Goal: Task Accomplishment & Management: Manage account settings

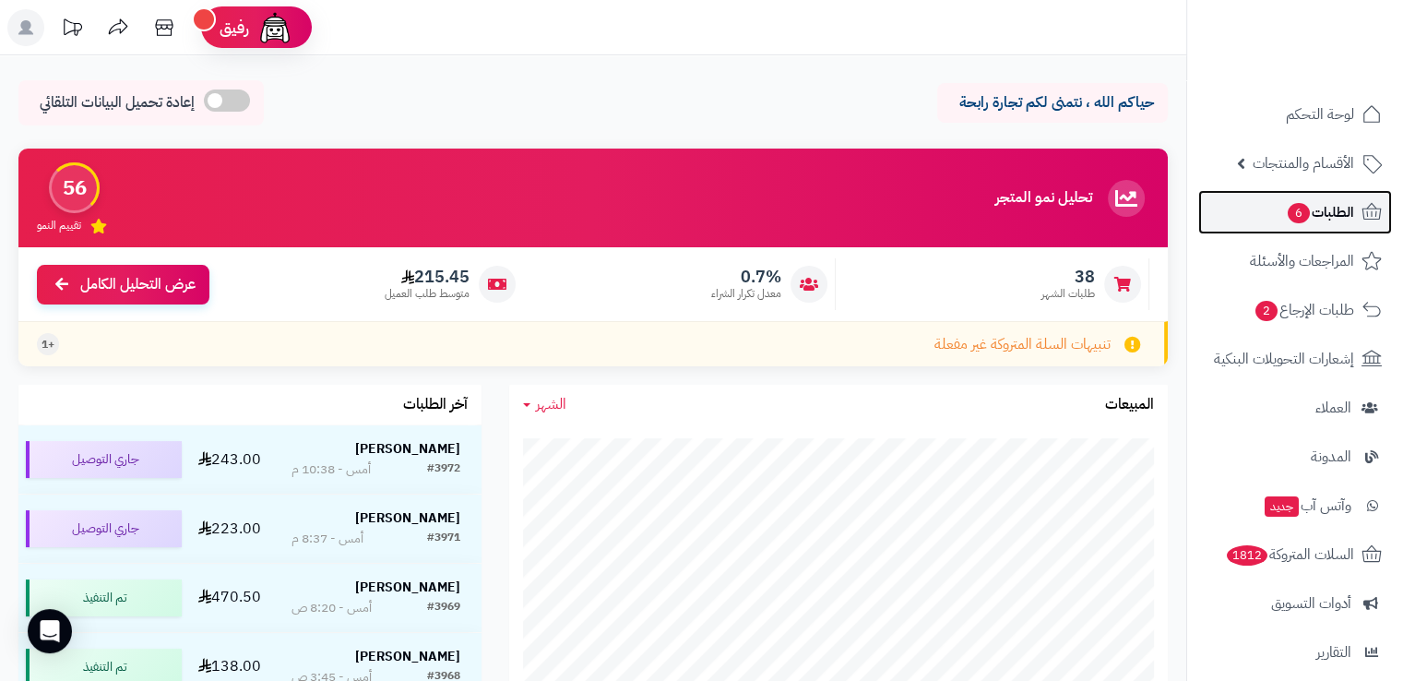
click at [1295, 211] on span "6" at bounding box center [1298, 213] width 22 height 20
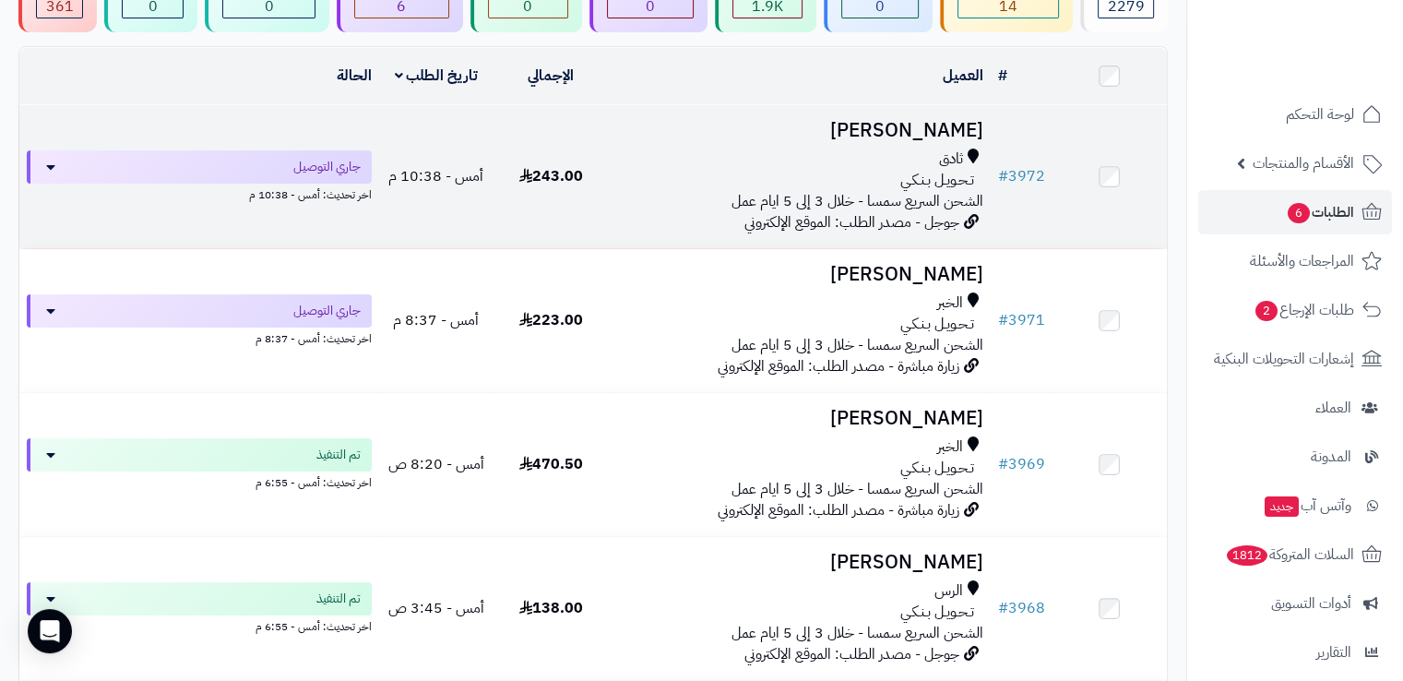
scroll to position [181, 0]
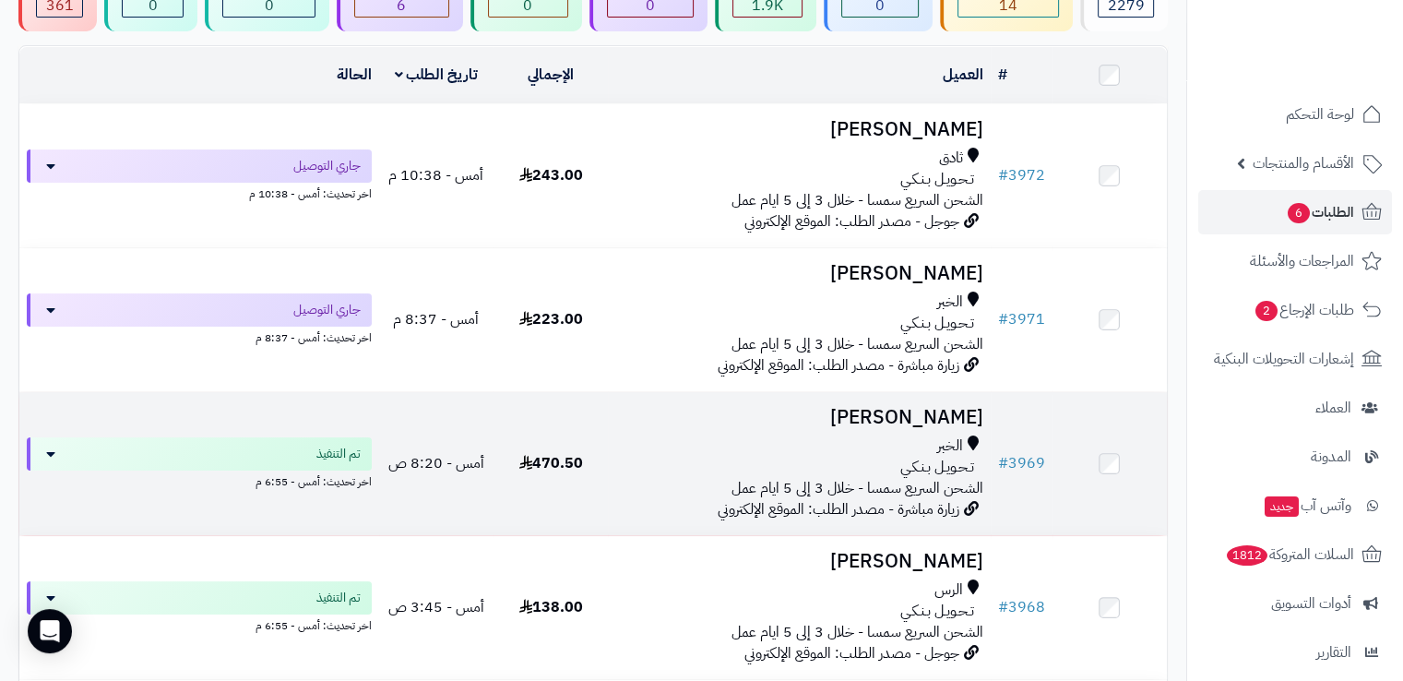
click at [636, 435] on div "الخبر" at bounding box center [798, 445] width 367 height 21
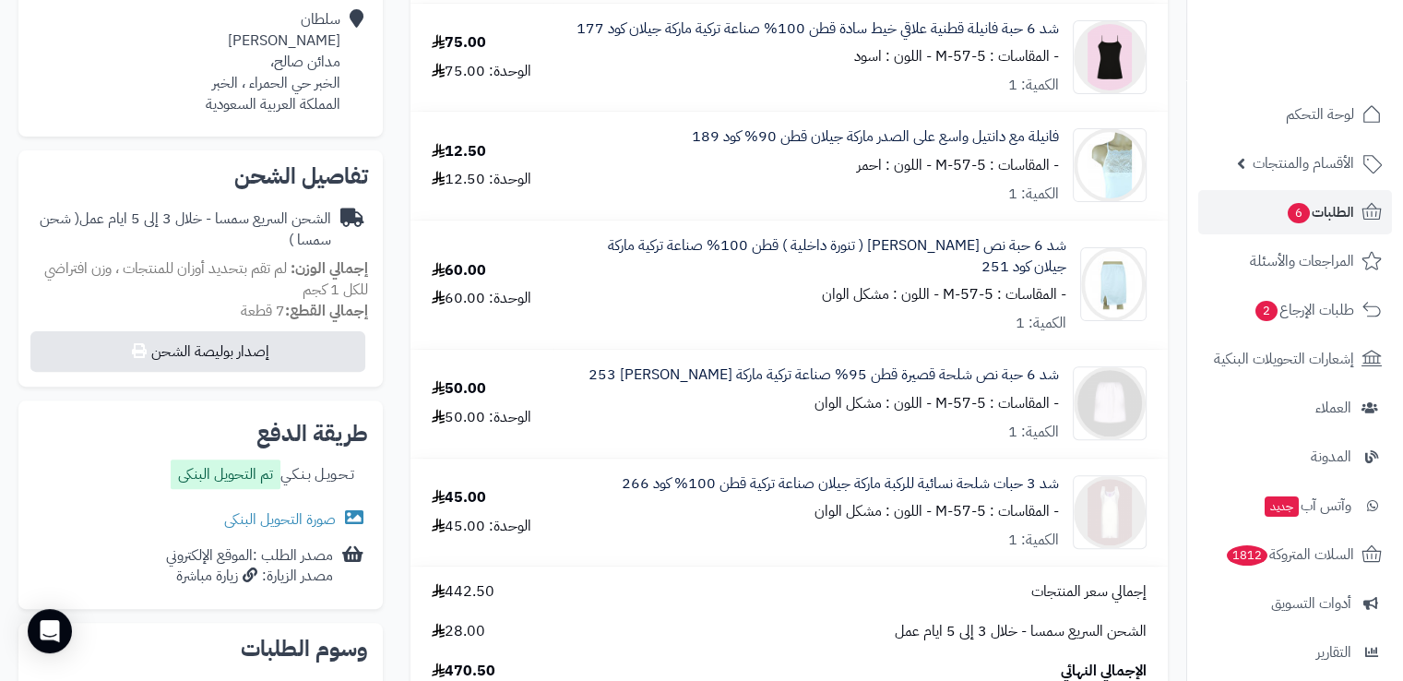
scroll to position [520, 0]
click at [314, 518] on link "صورة التحويل البنكى" at bounding box center [296, 518] width 144 height 22
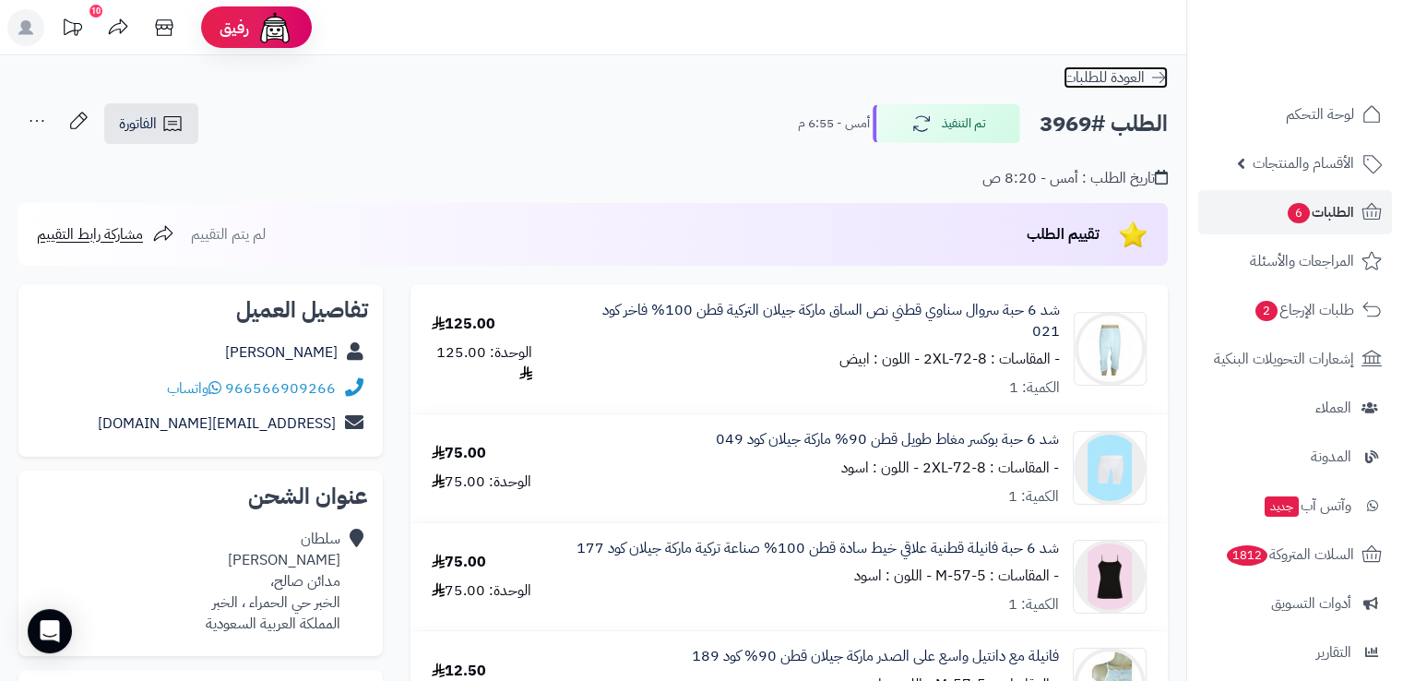
click at [1161, 78] on icon at bounding box center [1158, 77] width 18 height 18
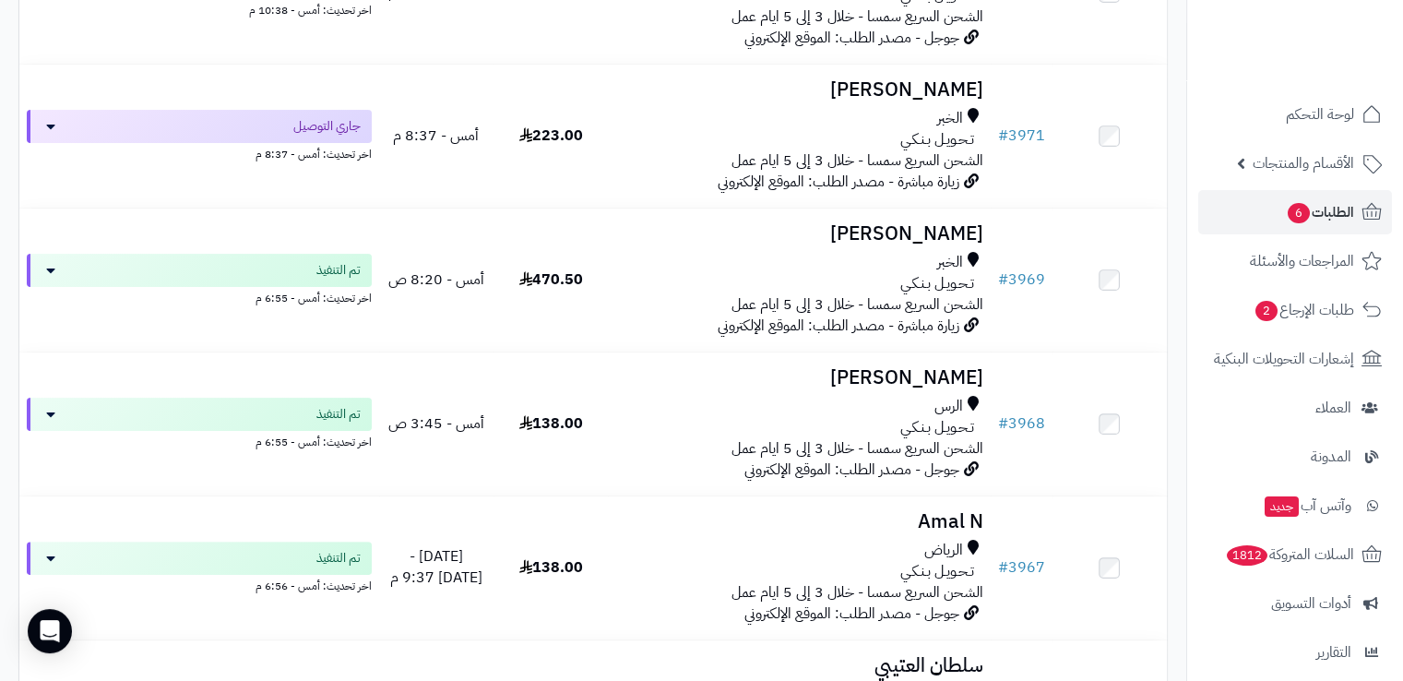
scroll to position [374, 0]
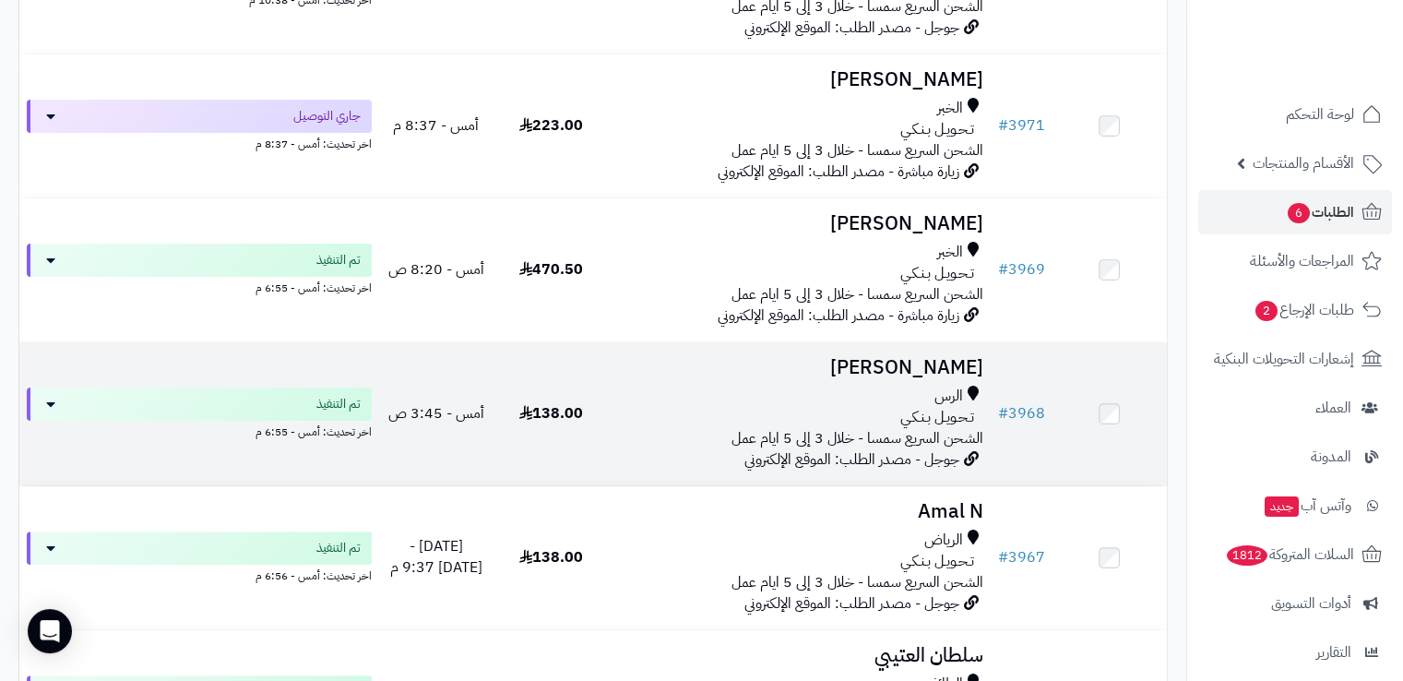
click at [671, 400] on div "الرس" at bounding box center [798, 395] width 367 height 21
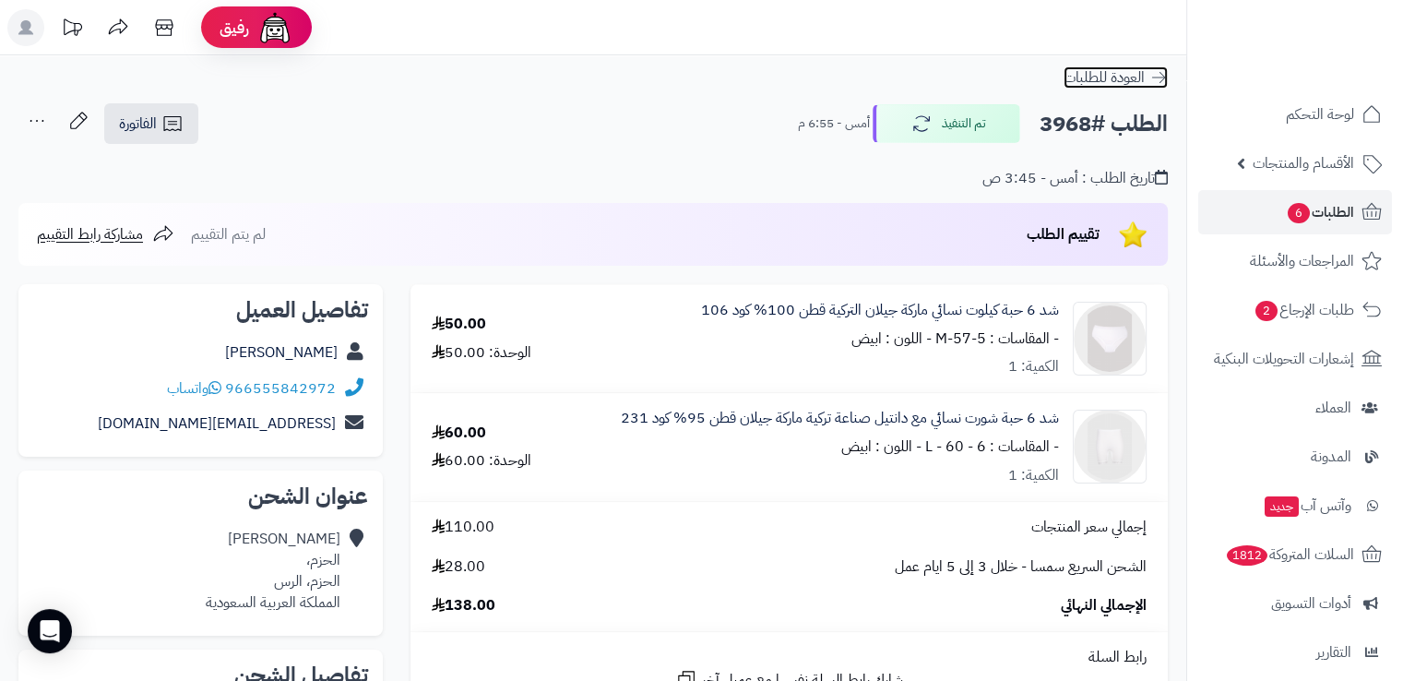
click at [1158, 69] on icon at bounding box center [1158, 77] width 18 height 18
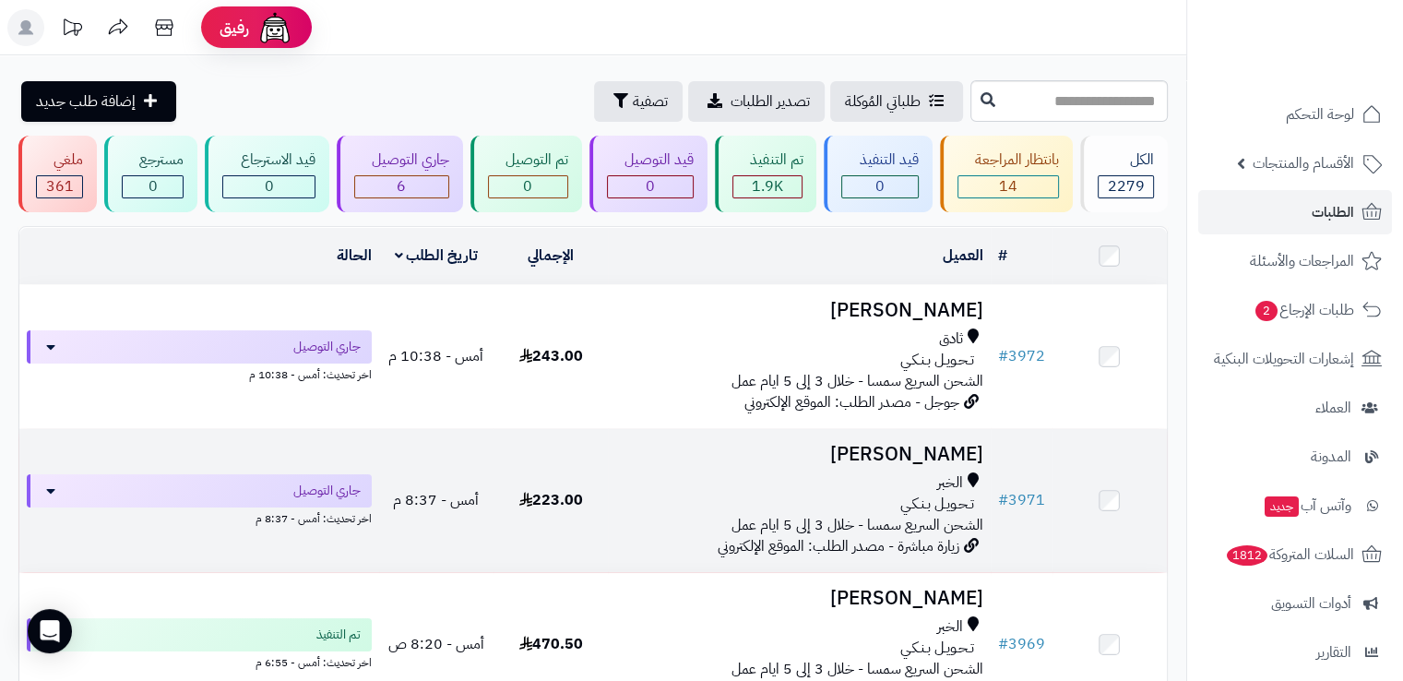
click at [843, 503] on div "تـحـويـل بـنـكـي" at bounding box center [798, 503] width 367 height 21
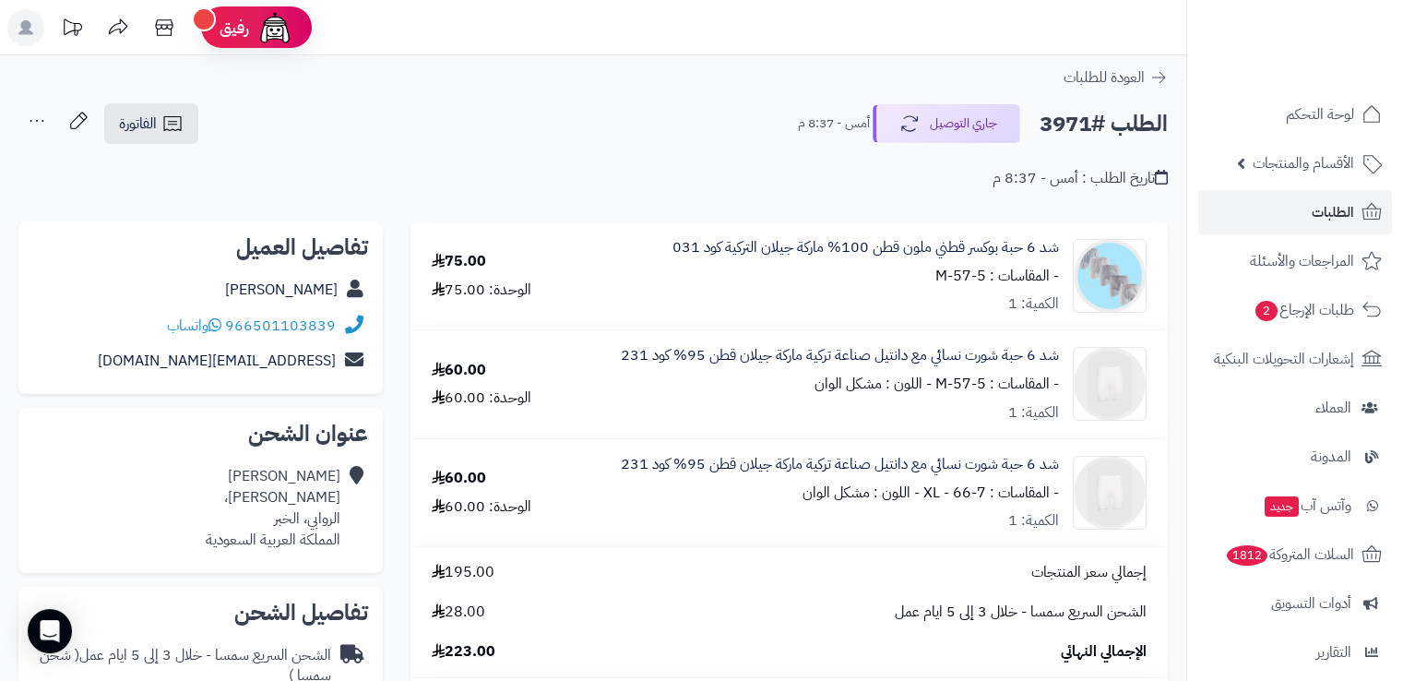
click at [843, 503] on small "- اللون : مشكل الوان" at bounding box center [860, 492] width 117 height 22
click at [1162, 72] on icon at bounding box center [1158, 77] width 18 height 18
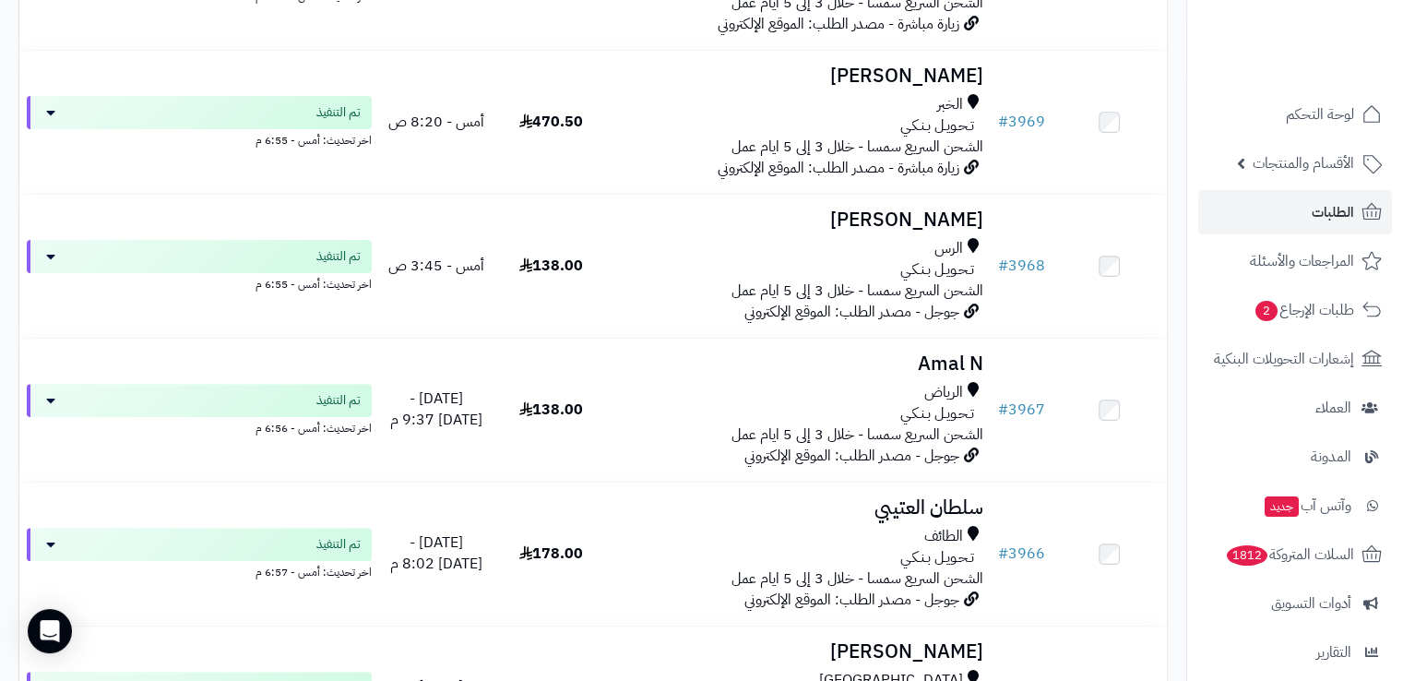
scroll to position [530, 0]
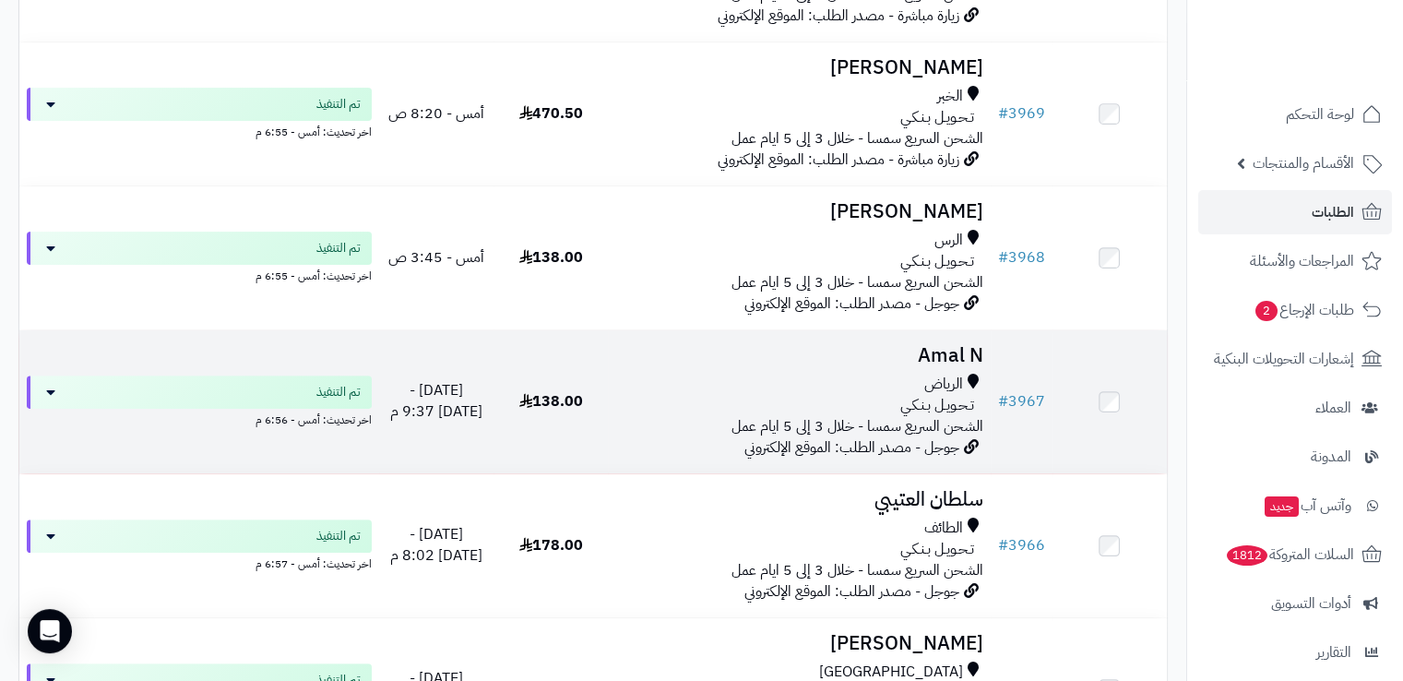
click at [819, 372] on td "Amal N الرياض تـحـويـل بـنـكـي الشحن السريع سمسا - خلال 3 إلى 5 ايام عمل جوجل -…" at bounding box center [799, 401] width 382 height 143
click at [772, 395] on div "تـحـويـل بـنـكـي" at bounding box center [798, 405] width 367 height 21
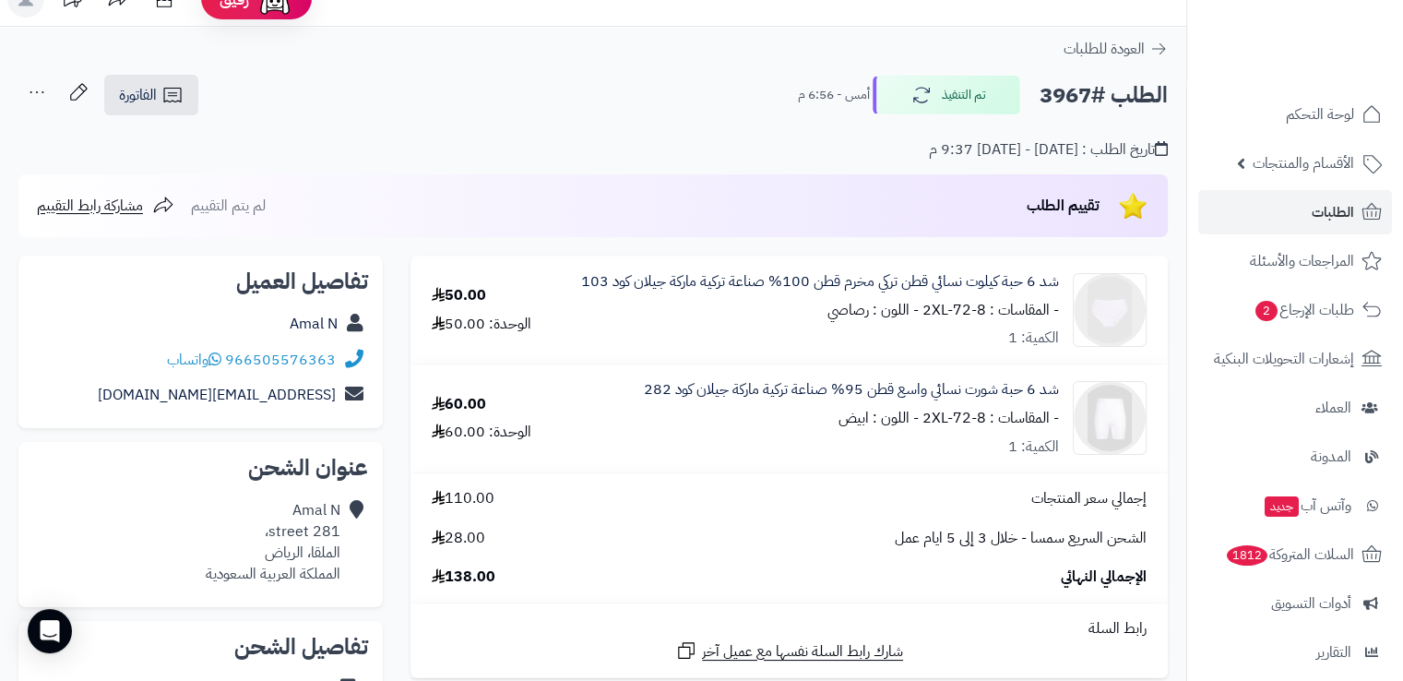
scroll to position [26, 0]
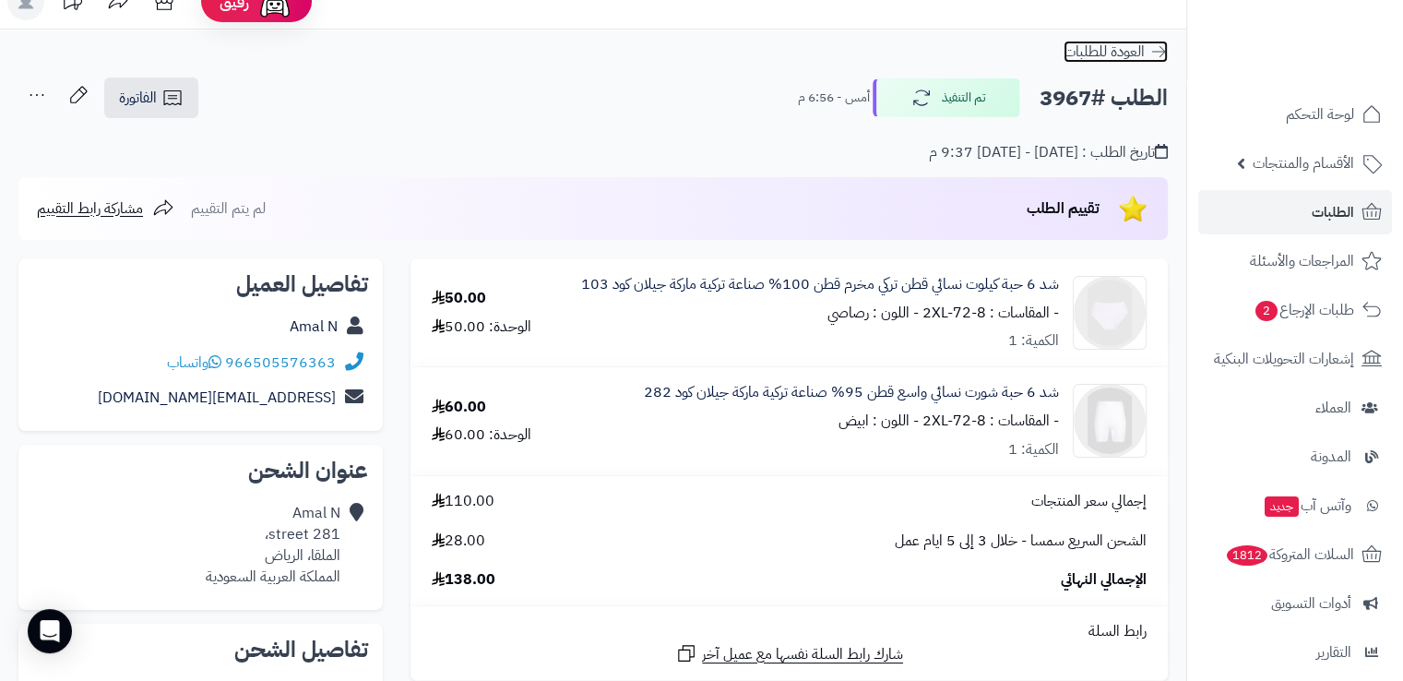
click at [1163, 54] on icon at bounding box center [1158, 51] width 18 height 18
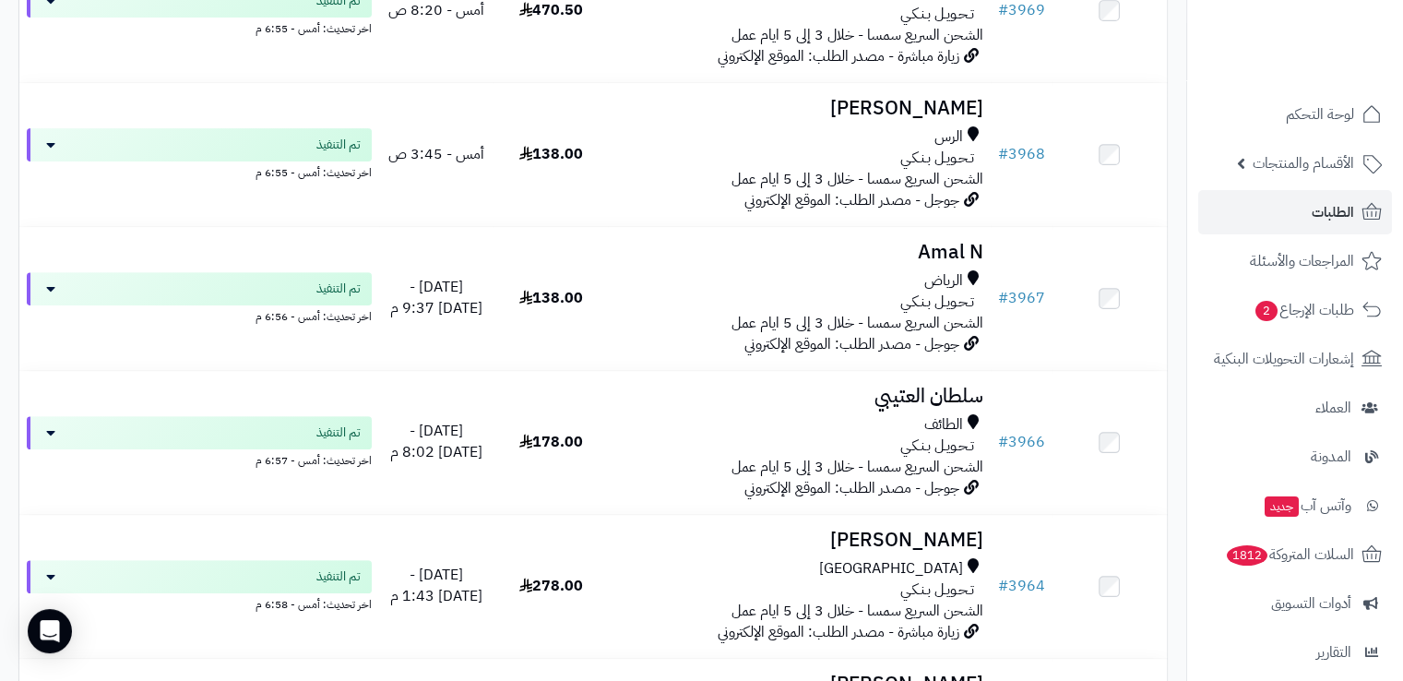
scroll to position [646, 0]
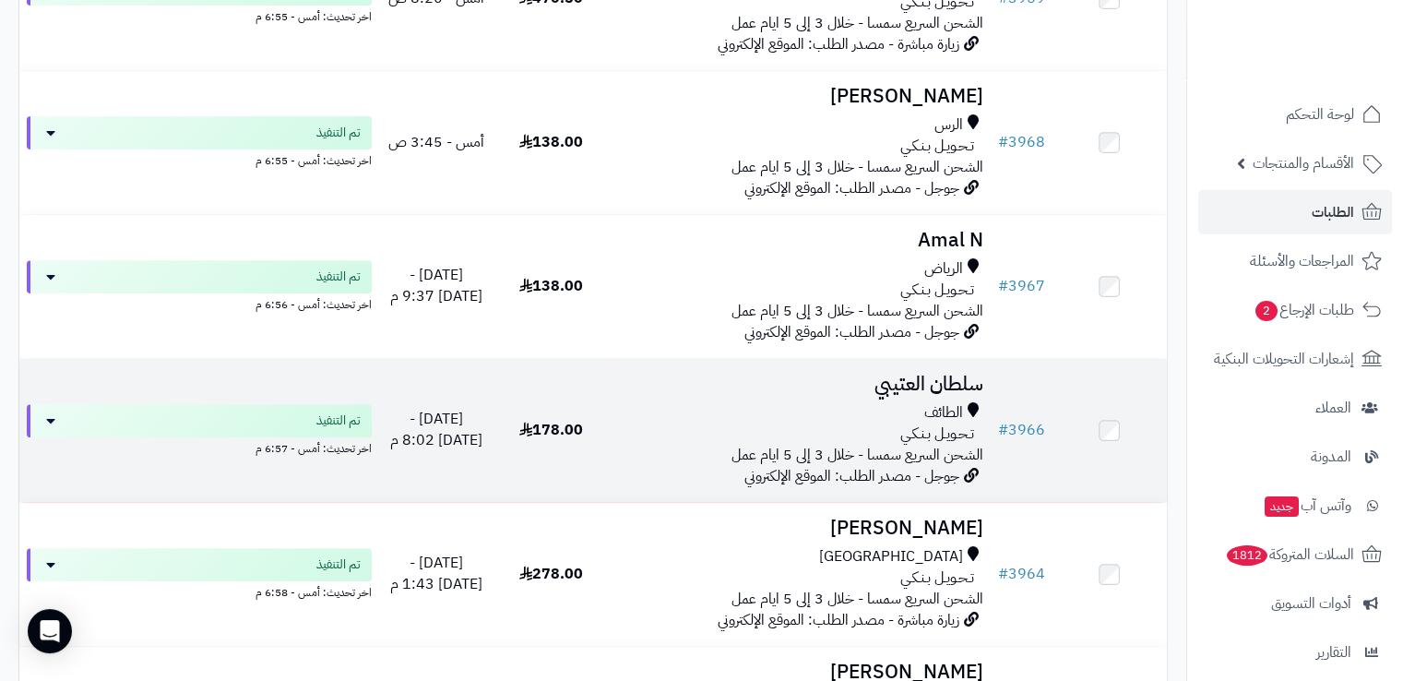
click at [771, 416] on div "الطائف" at bounding box center [798, 412] width 367 height 21
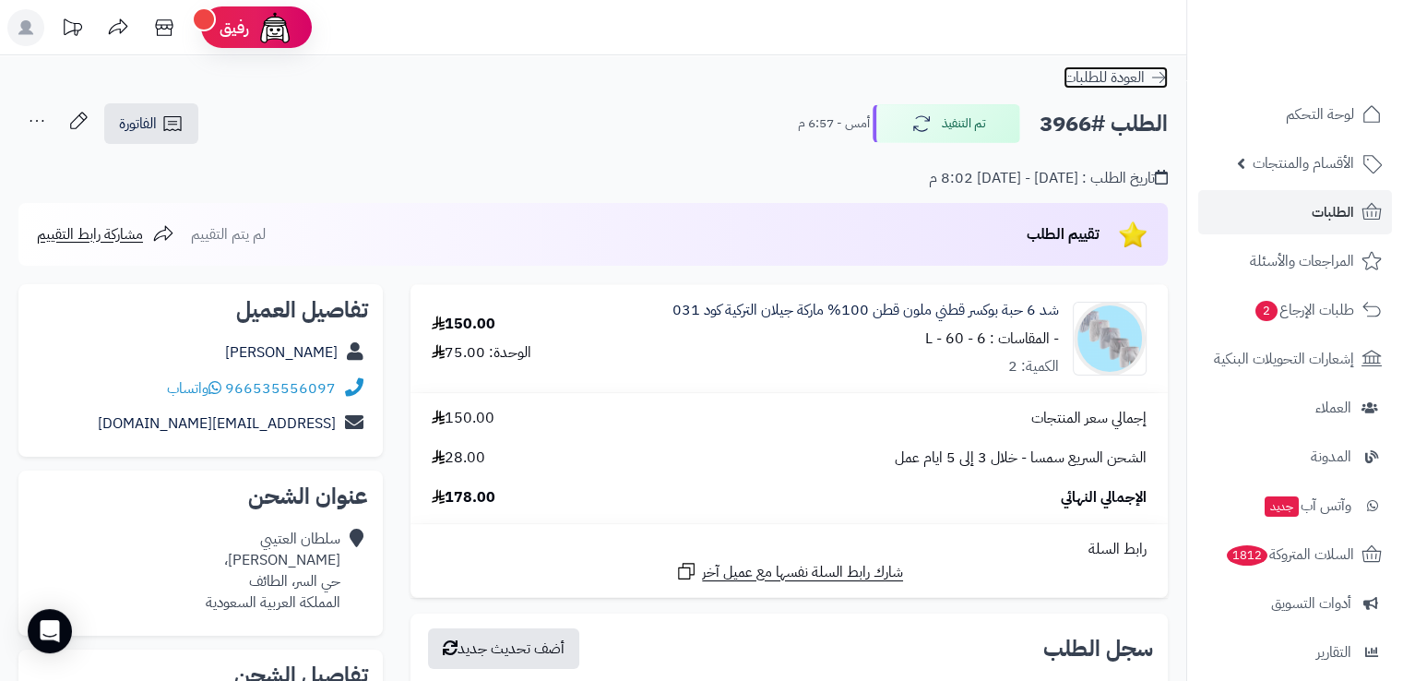
click at [1153, 71] on icon at bounding box center [1158, 77] width 18 height 18
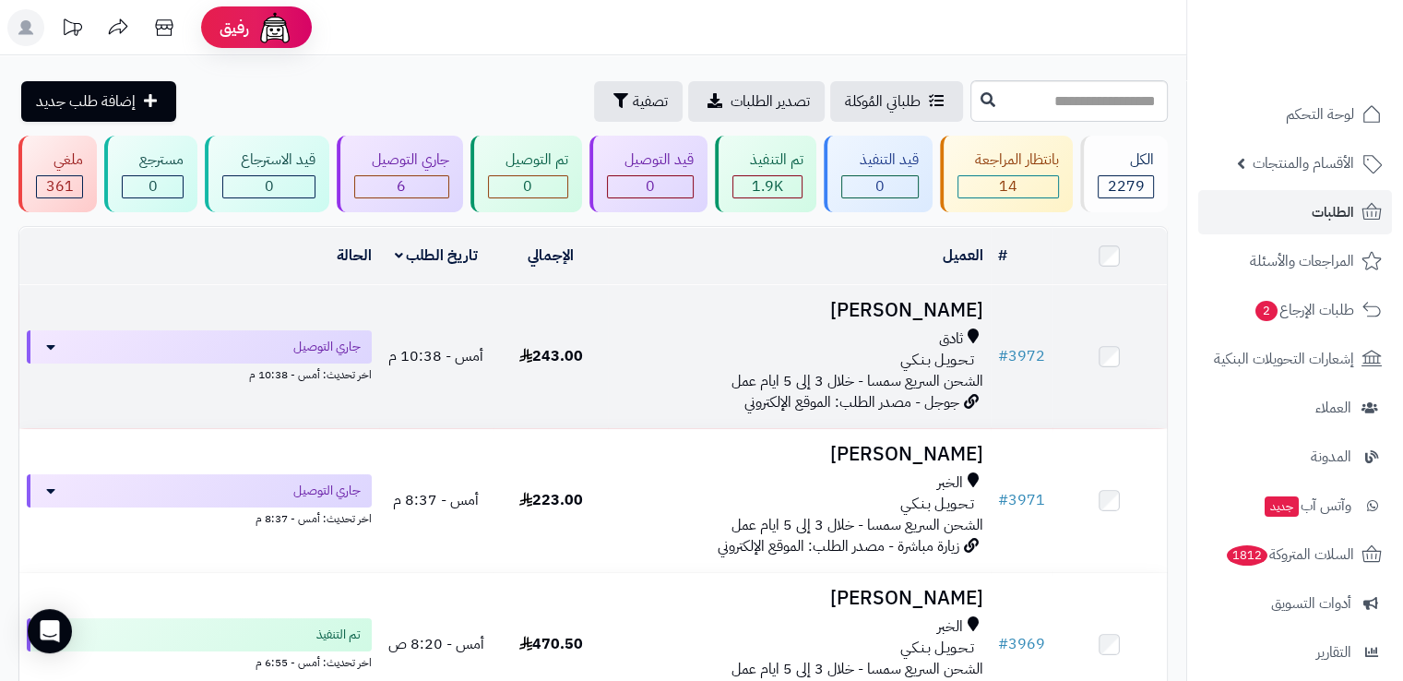
click at [633, 370] on div "ثادق تـحـويـل بـنـكـي الشحن السريع سمسا - خلال 3 إلى 5 ايام عمل" at bounding box center [798, 360] width 367 height 64
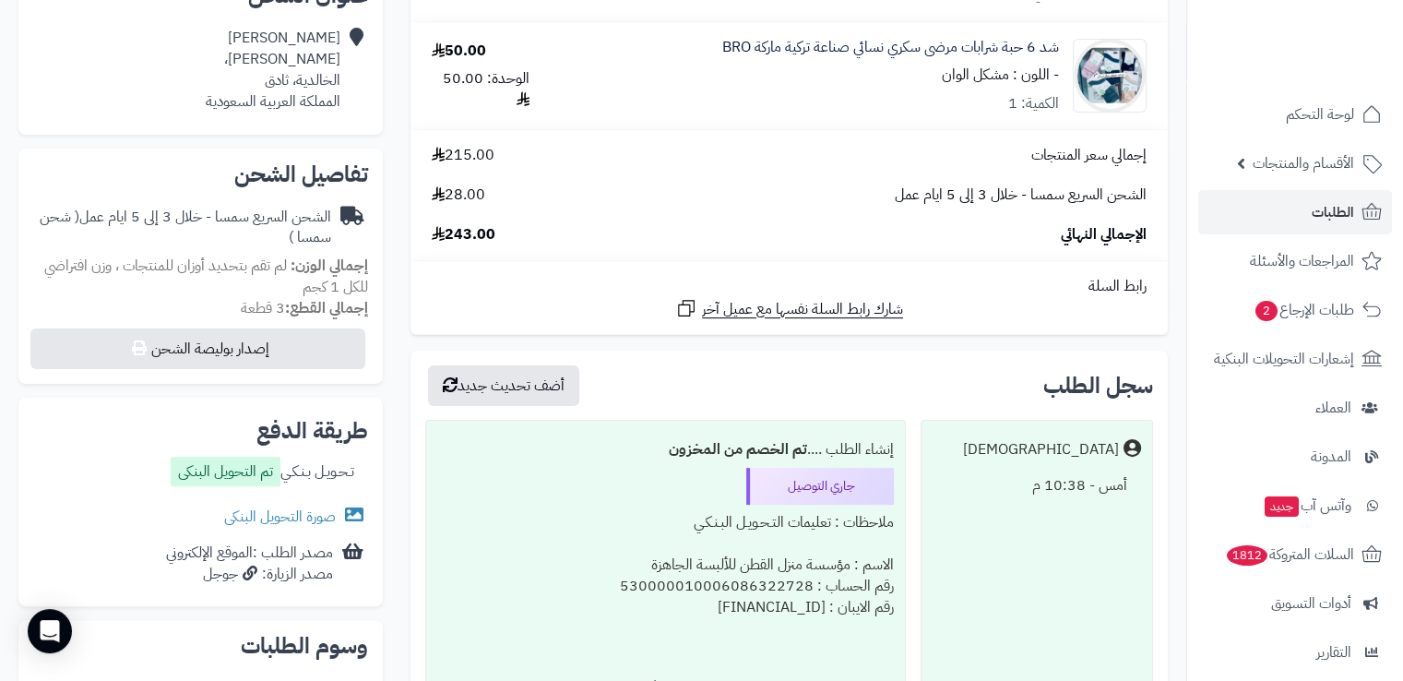
scroll to position [441, 0]
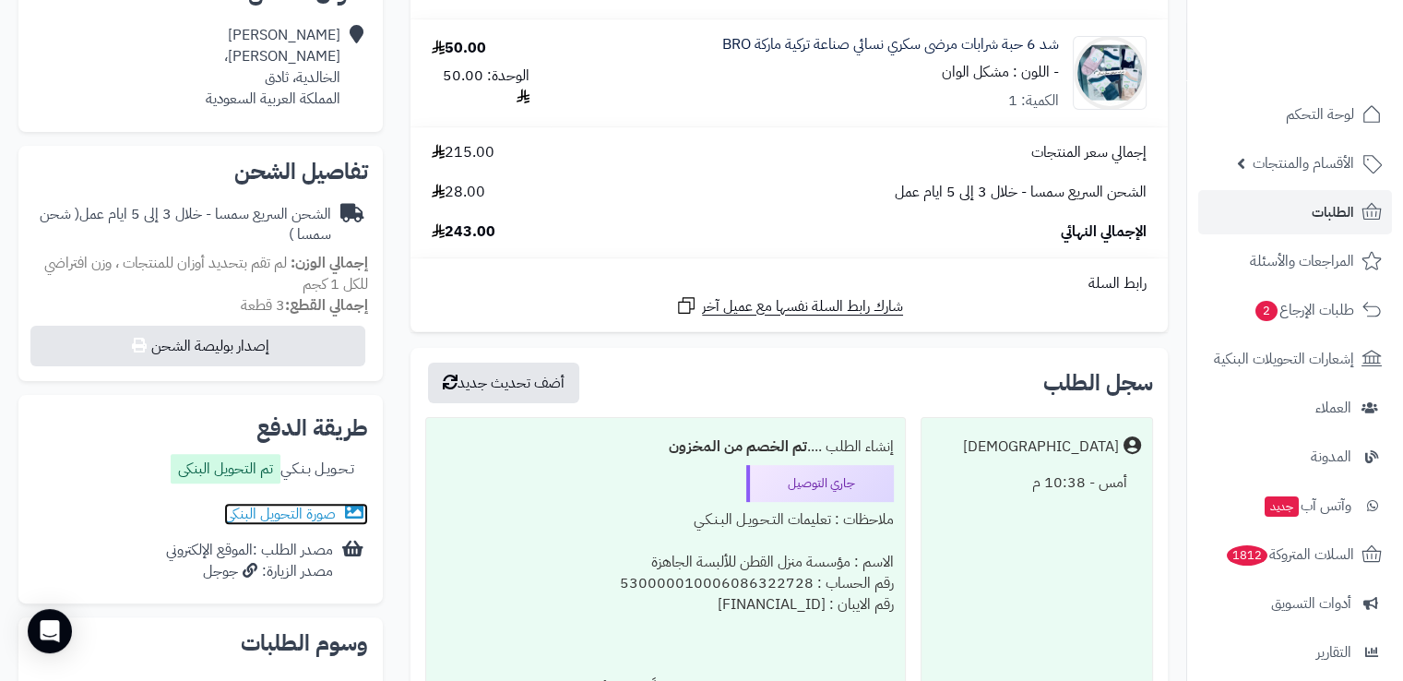
click at [319, 514] on link "صورة التحويل البنكى" at bounding box center [296, 514] width 144 height 22
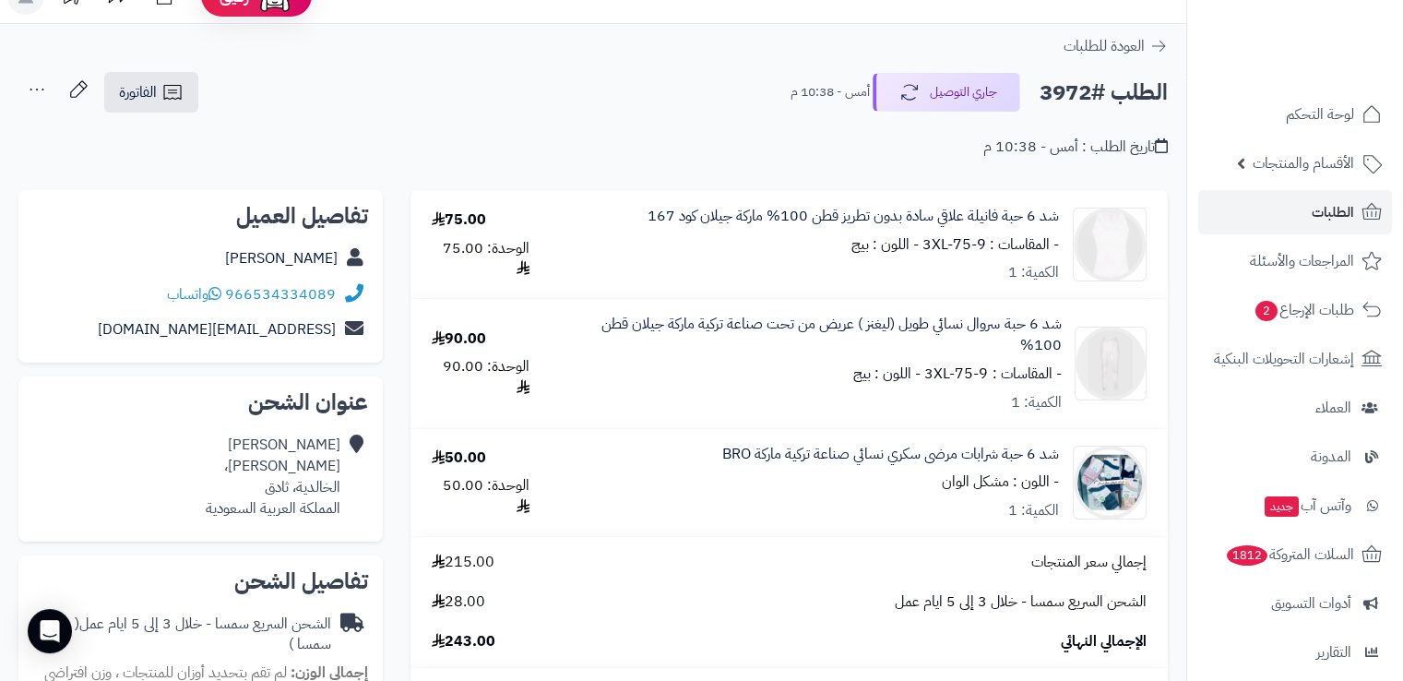
scroll to position [29, 0]
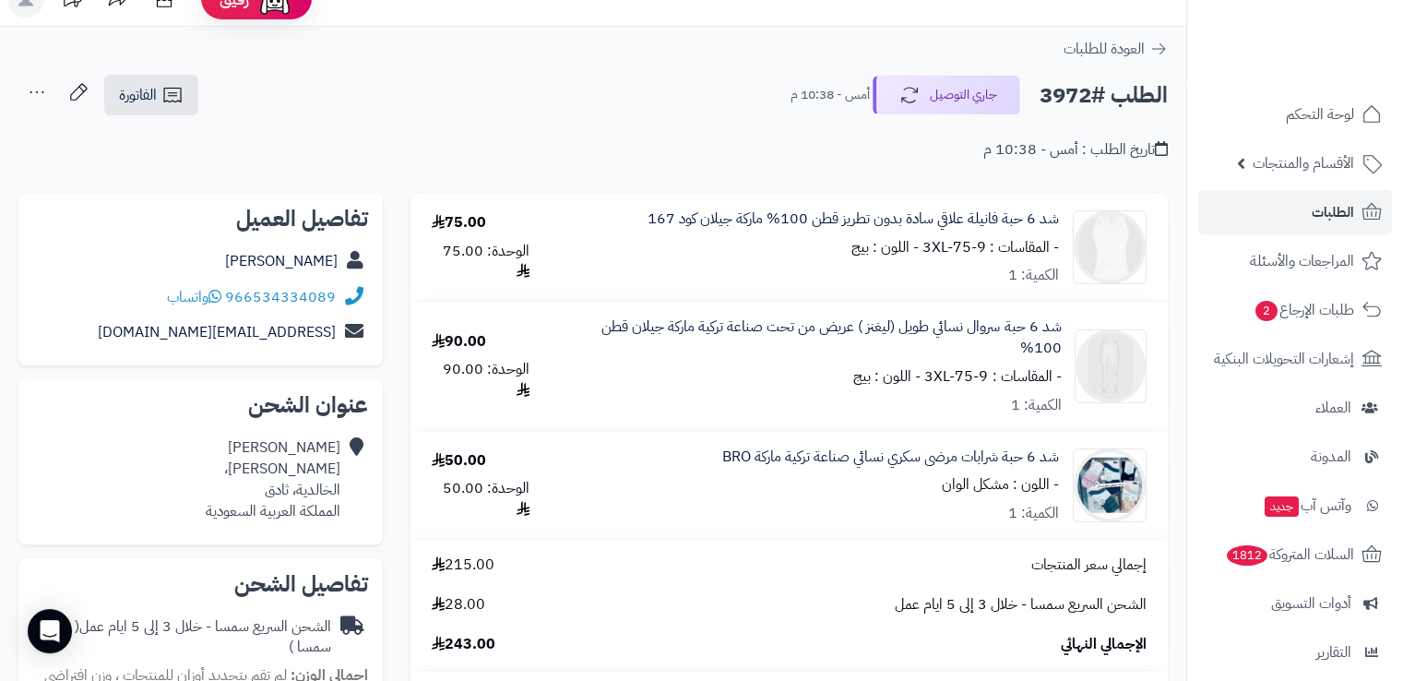
click at [524, 355] on div "90.00 الوحدة: 90.00" at bounding box center [480, 366] width 125 height 71
click at [255, 502] on div "[PERSON_NAME] [PERSON_NAME]، الخالدية، ثادق المملكة العربية السعودية" at bounding box center [273, 479] width 135 height 84
